Goal: Information Seeking & Learning: Learn about a topic

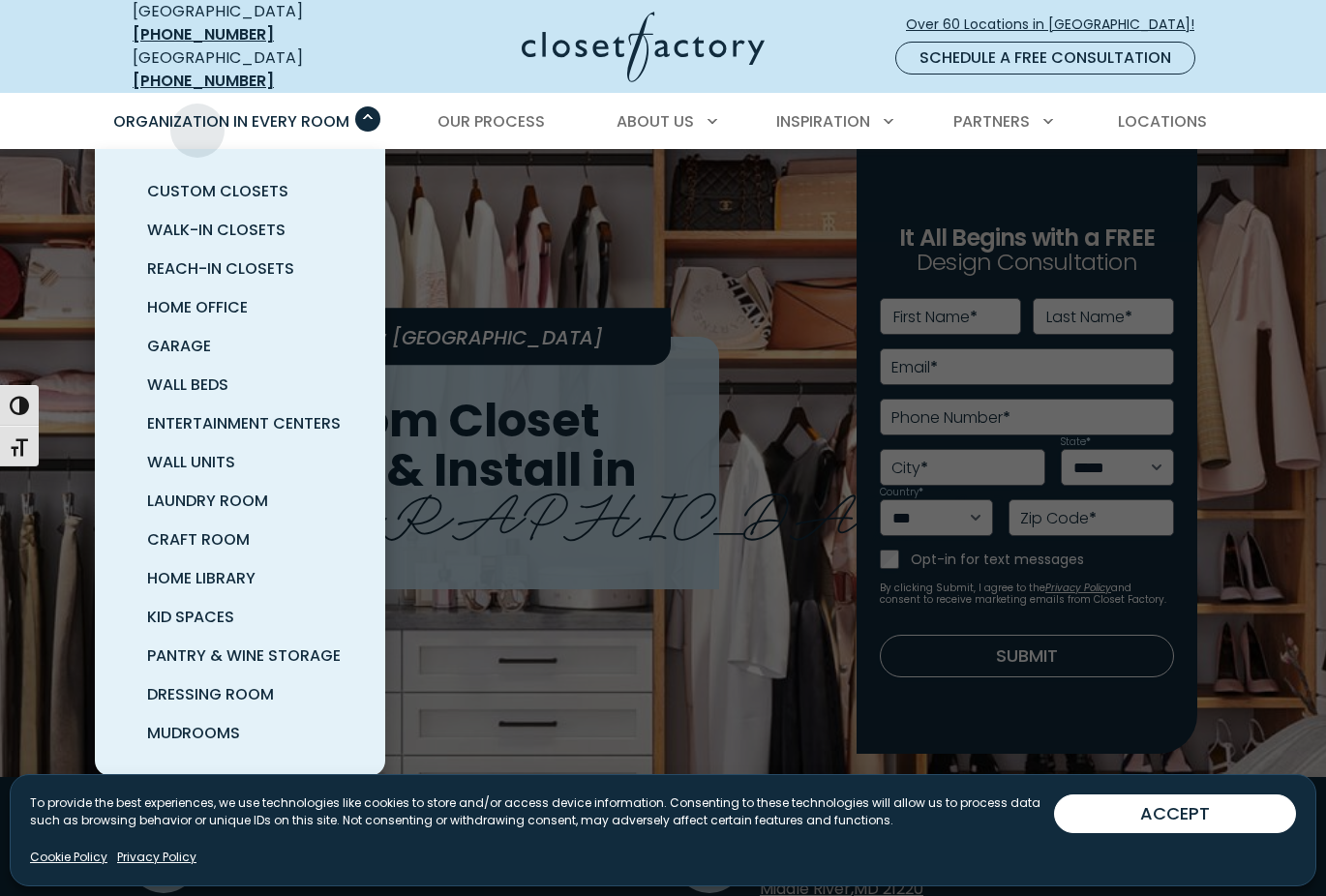
scroll to position [1, 0]
click at [295, 644] on span "Pantry & Wine Storage" at bounding box center [244, 655] width 193 height 22
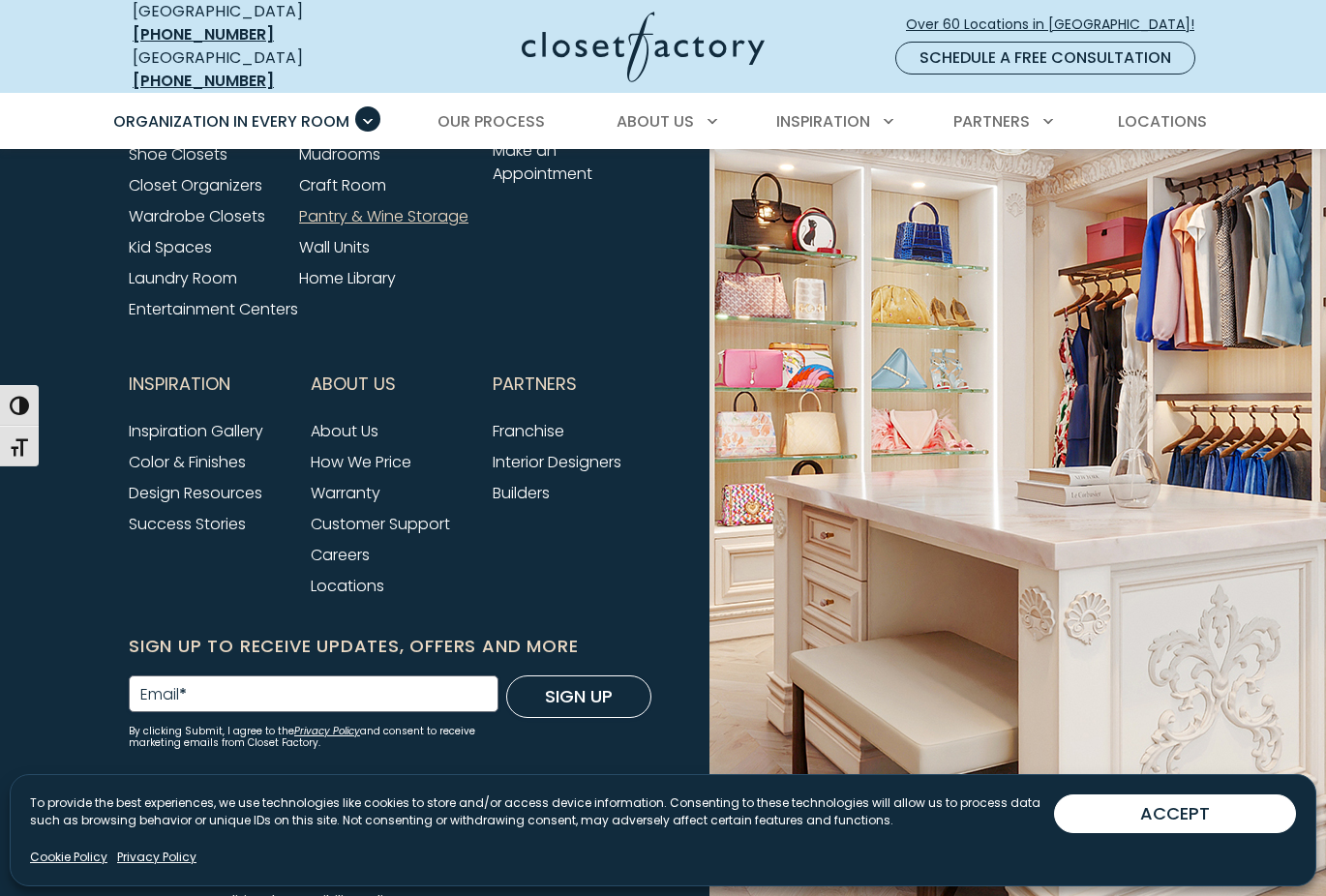
scroll to position [6381, 0]
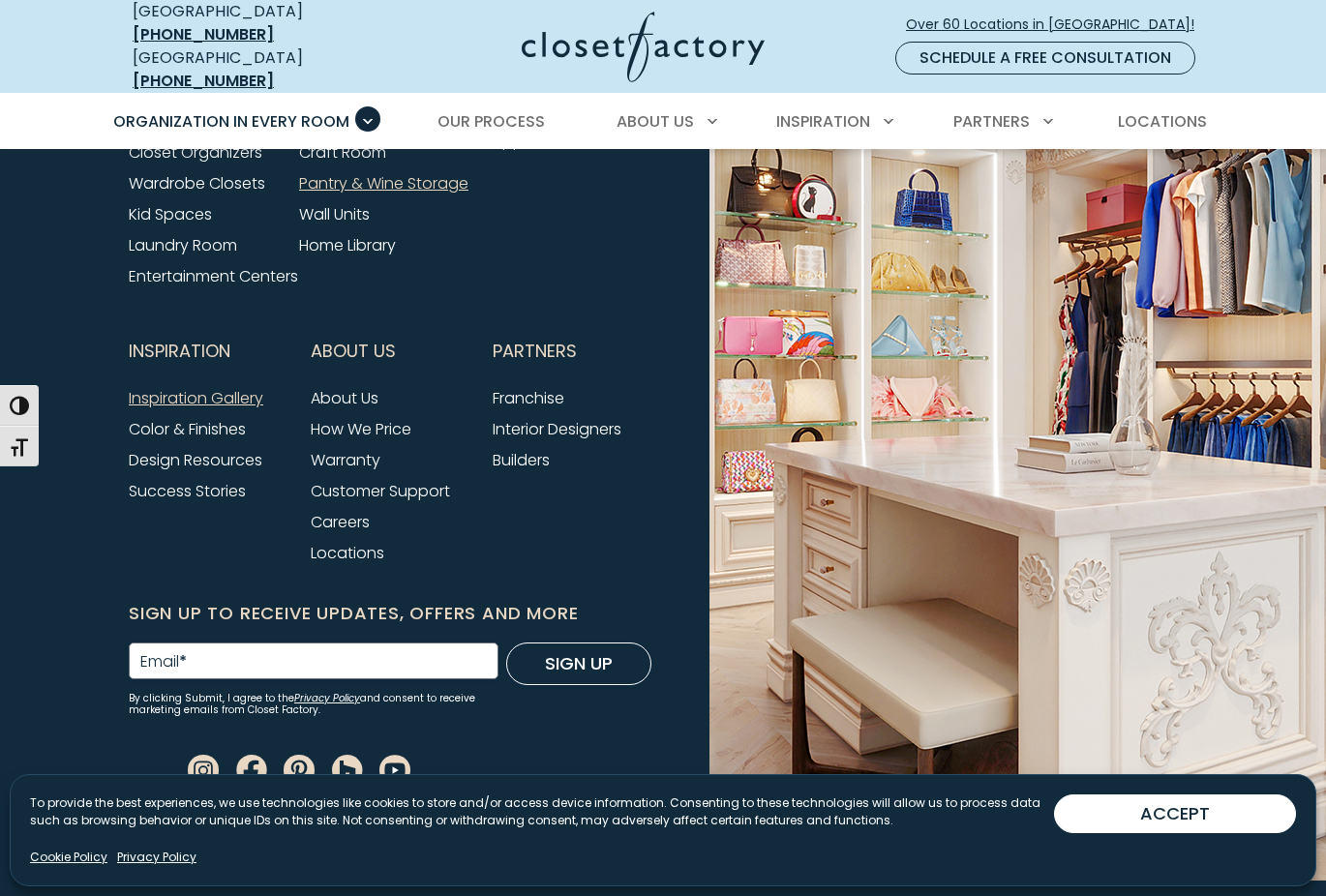
click at [222, 402] on link "Inspiration Gallery" at bounding box center [195, 398] width 134 height 22
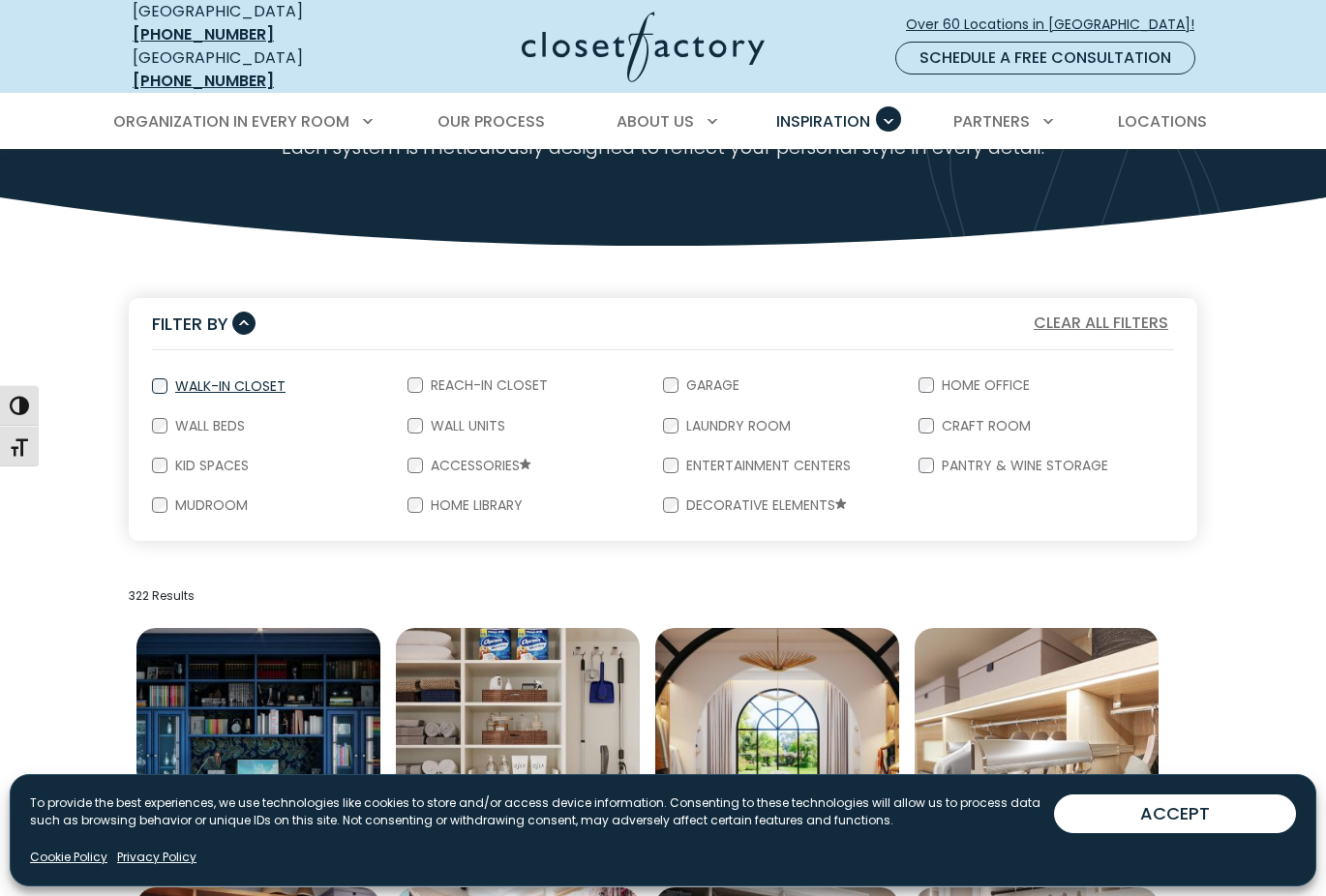
scroll to position [224, 0]
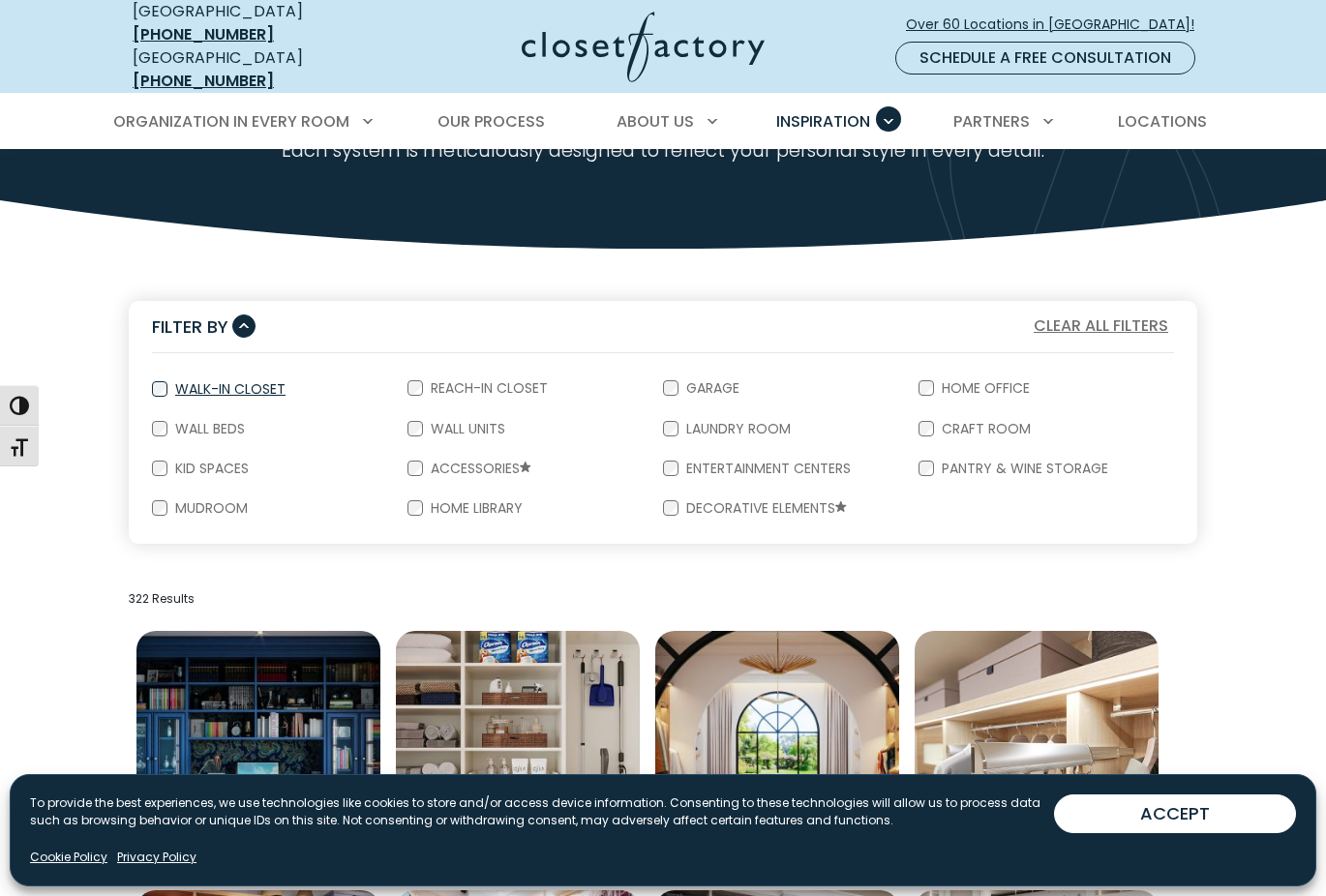
click at [268, 382] on label "Walk-In Closet" at bounding box center [228, 389] width 121 height 14
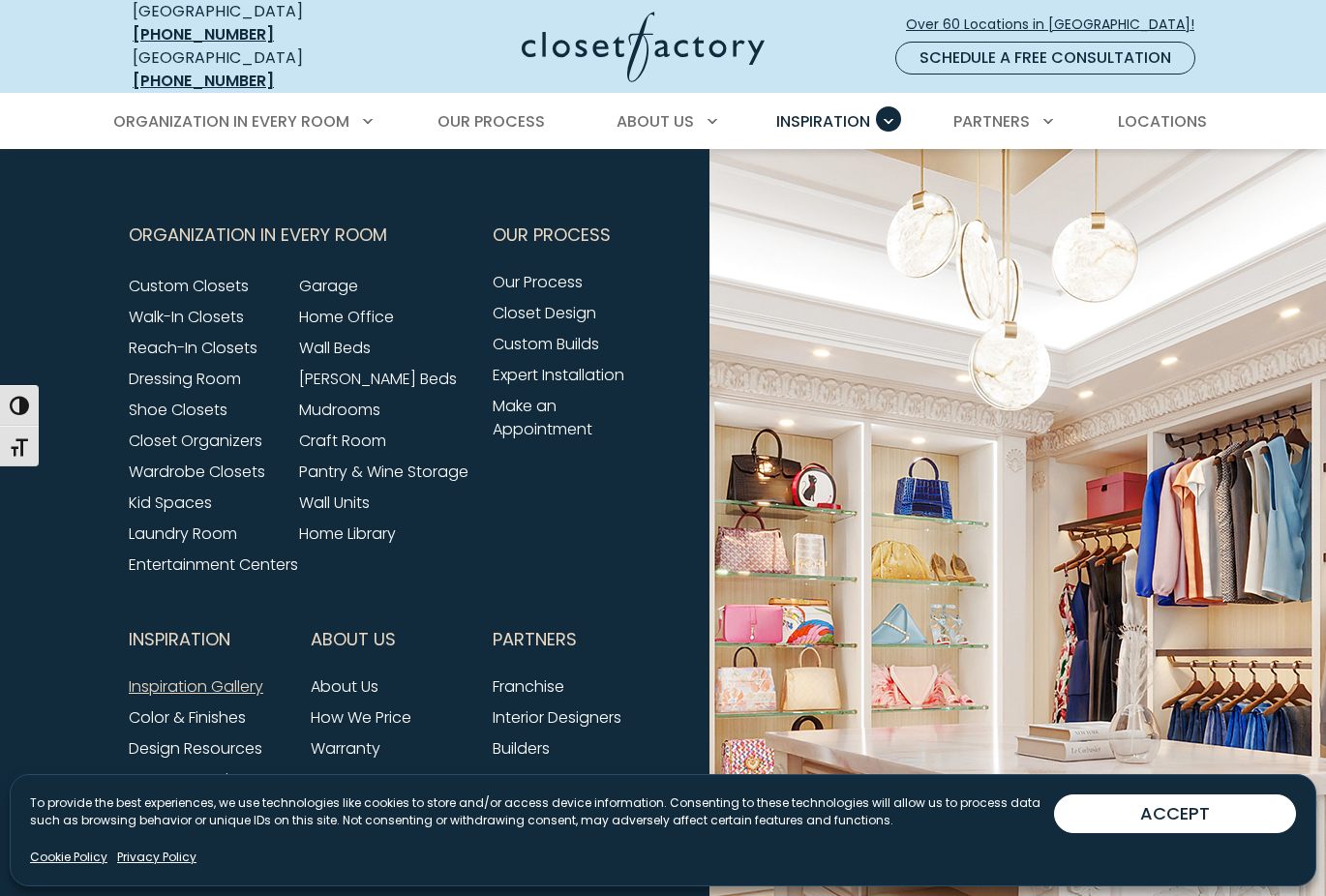
scroll to position [2445, 0]
